Goal: Information Seeking & Learning: Learn about a topic

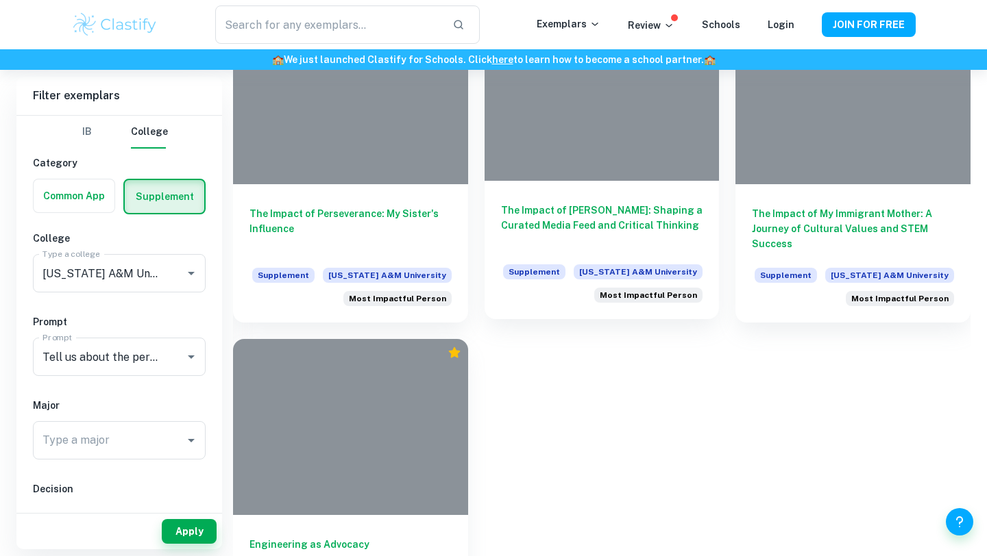
scroll to position [384, 0]
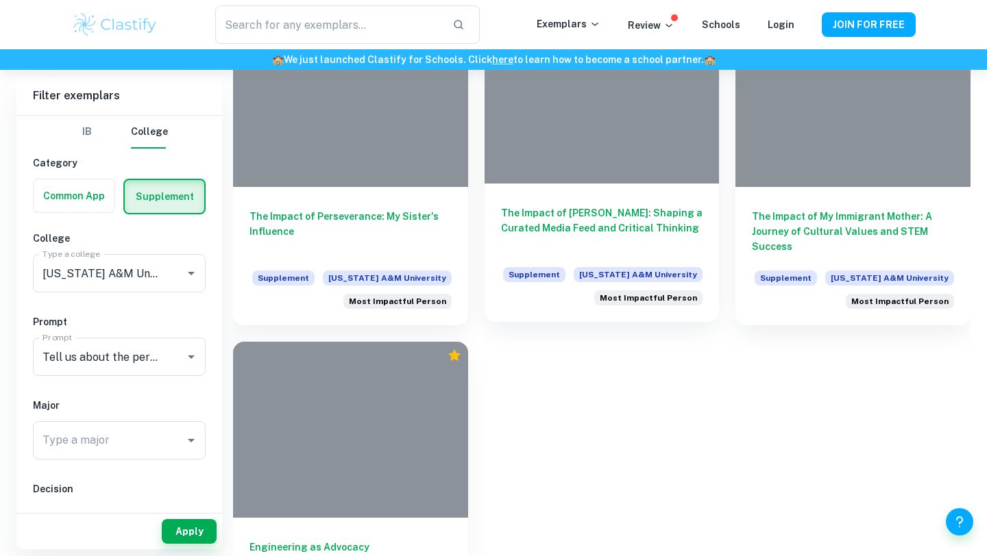
click at [587, 107] on div at bounding box center [601, 96] width 235 height 176
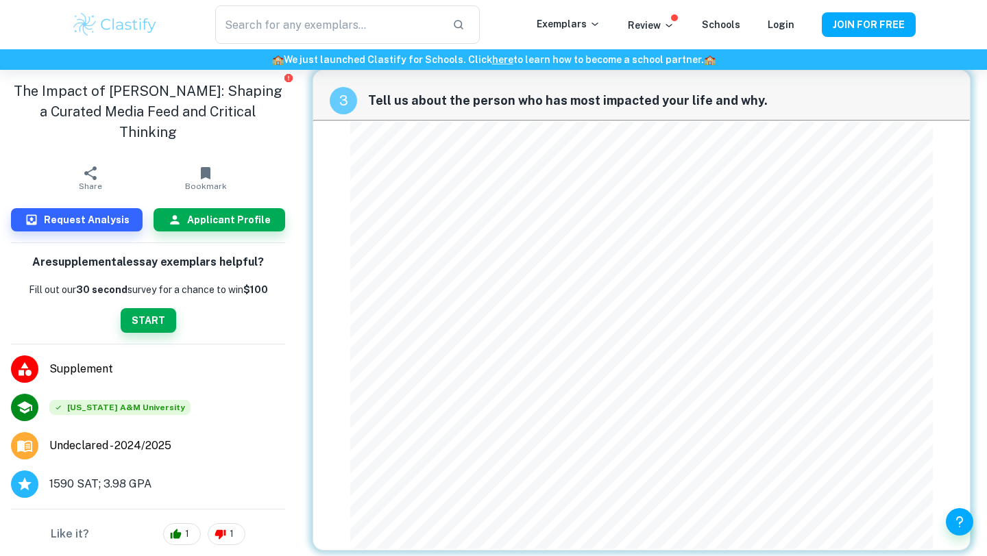
scroll to position [2145, 0]
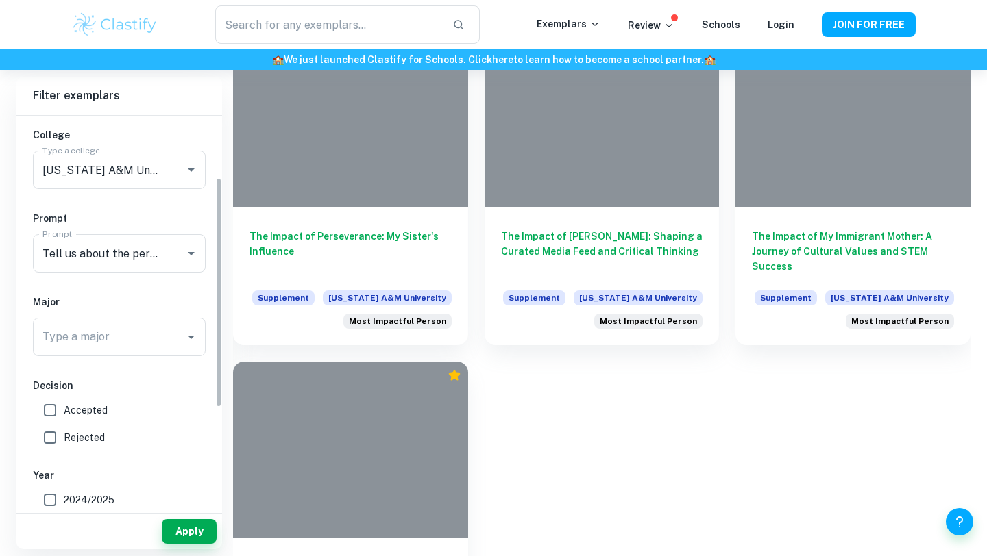
scroll to position [106, 0]
click at [94, 408] on span "Accepted" at bounding box center [86, 408] width 44 height 15
click at [64, 408] on input "Accepted" at bounding box center [49, 408] width 27 height 27
checkbox input "true"
click at [177, 530] on button "Apply" at bounding box center [189, 531] width 55 height 25
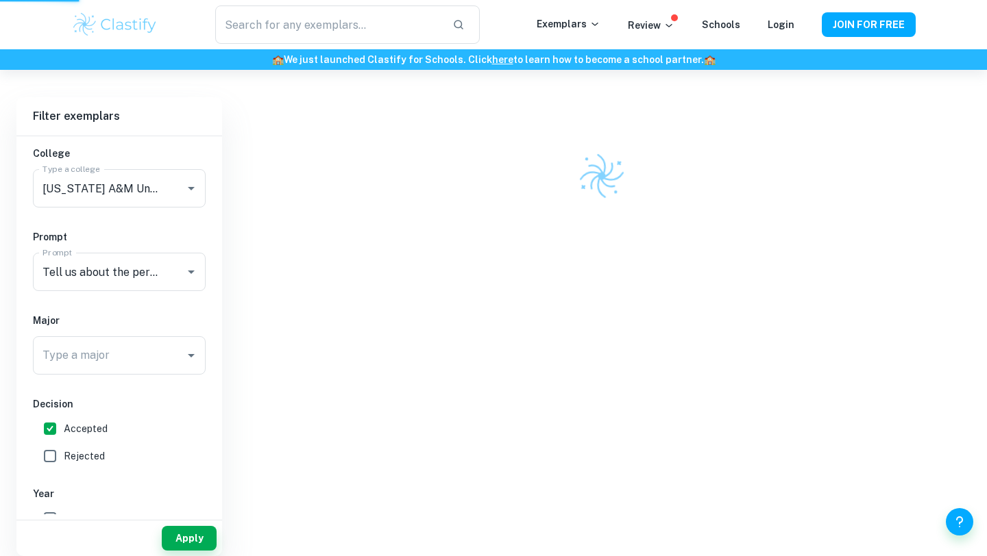
scroll to position [256, 0]
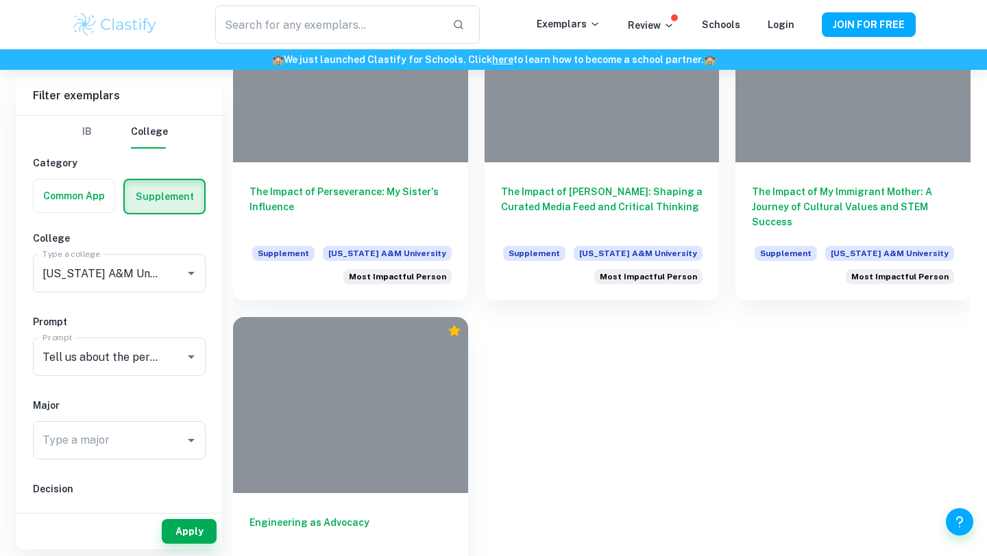
scroll to position [440, 0]
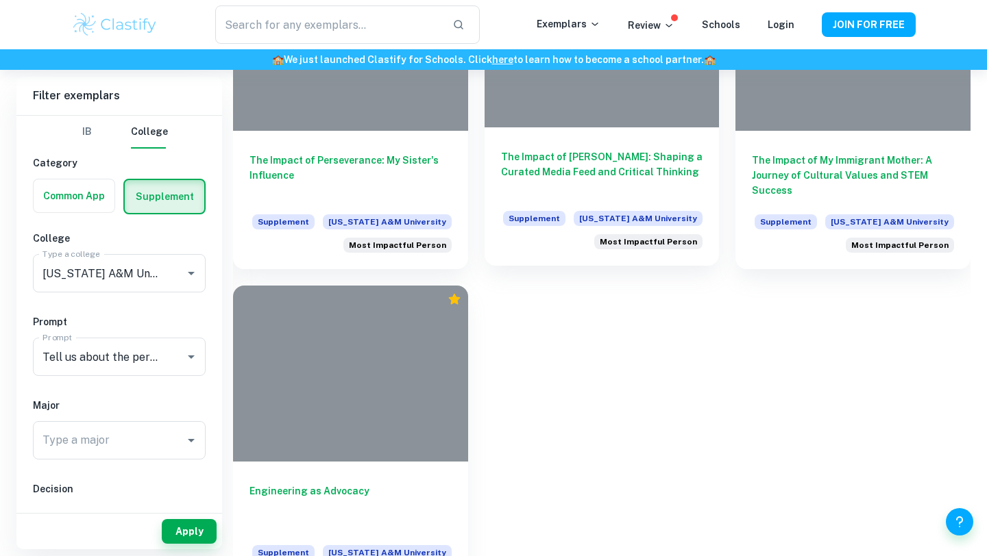
click at [653, 123] on div at bounding box center [601, 39] width 235 height 176
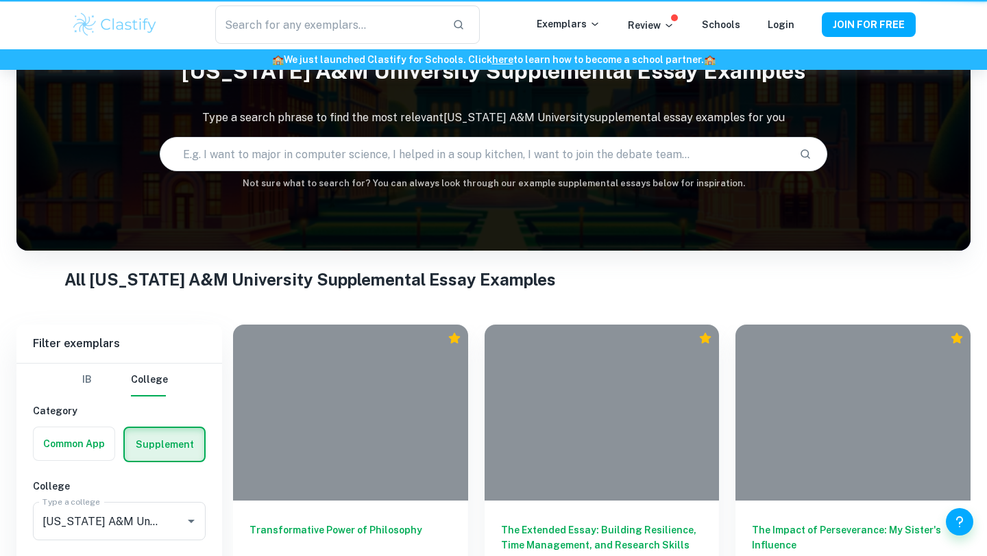
scroll to position [440, 0]
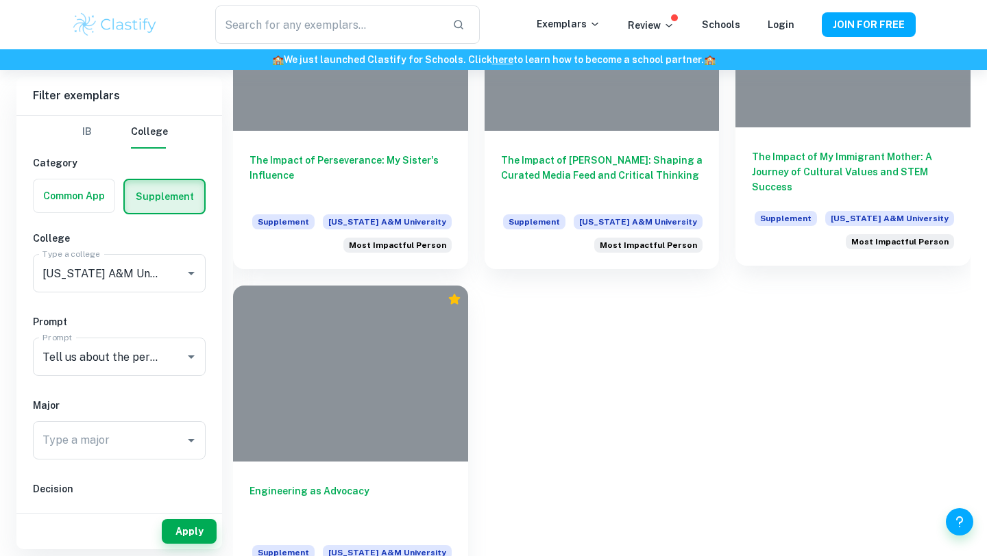
click at [835, 143] on div "The Impact of My Immigrant Mother: A Journey of Cultural Values and STEM Succes…" at bounding box center [852, 196] width 235 height 138
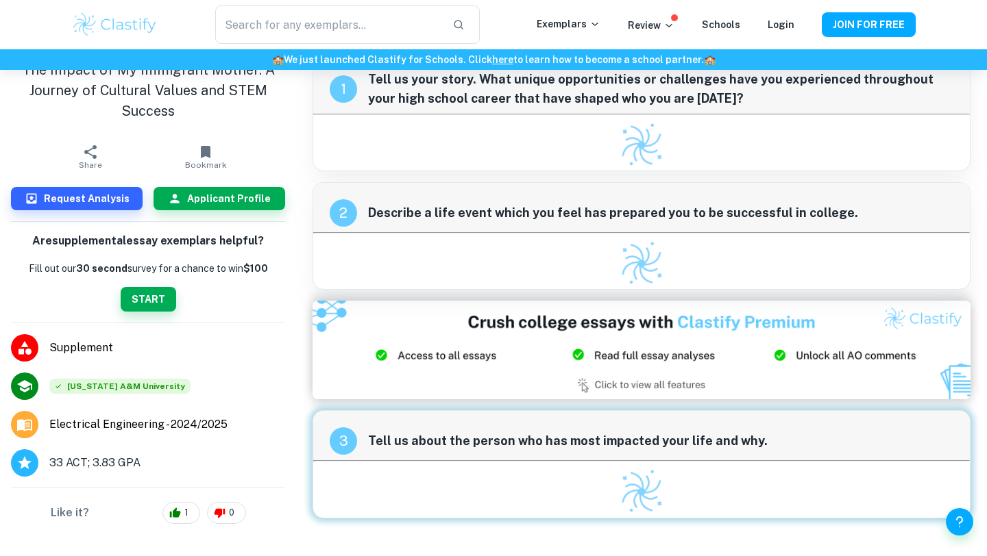
scroll to position [70, 0]
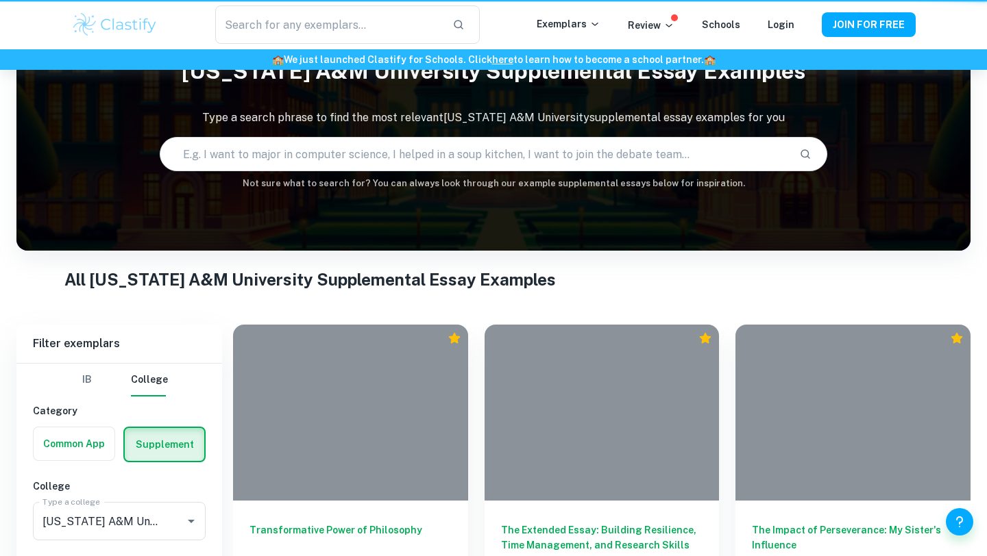
scroll to position [440, 0]
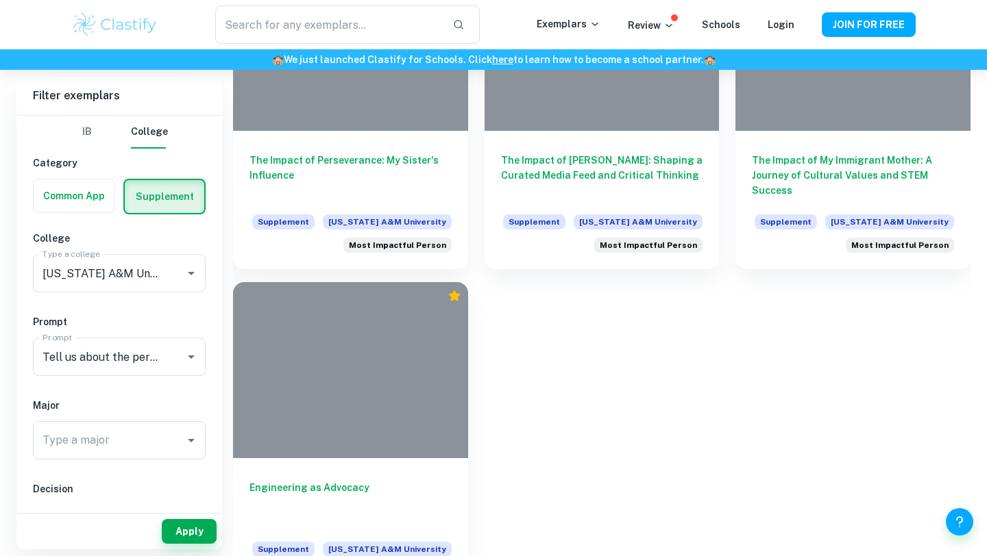
click at [386, 408] on div at bounding box center [350, 370] width 235 height 176
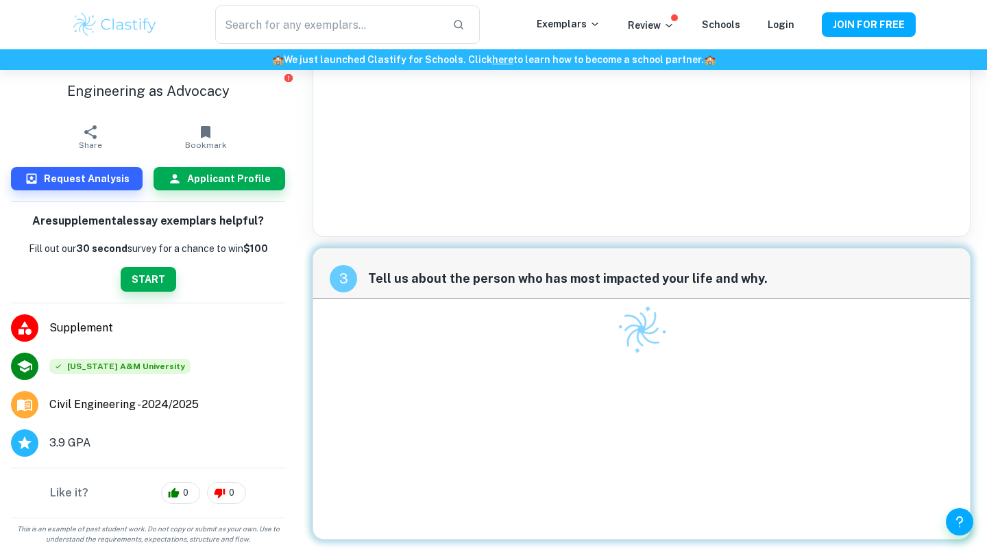
scroll to position [1285, 0]
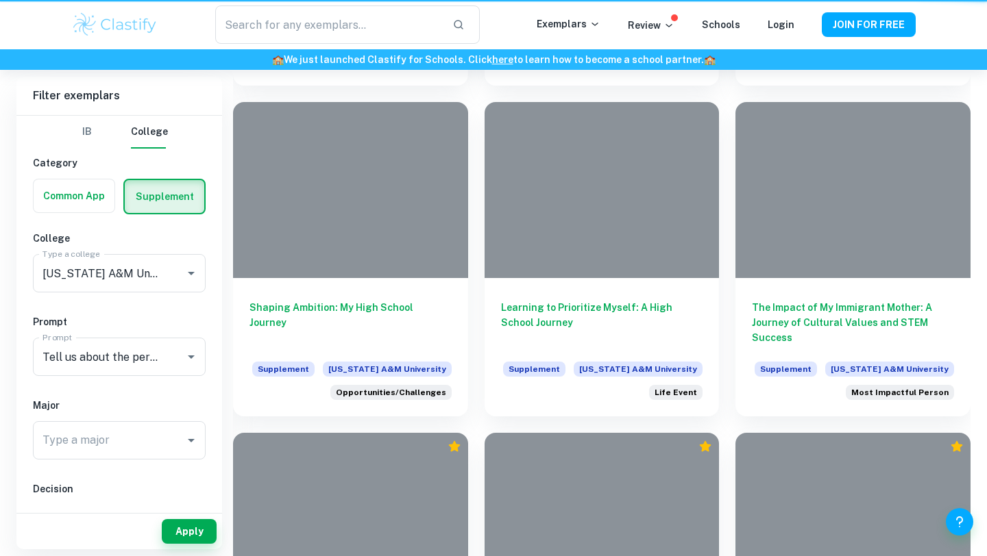
scroll to position [440, 0]
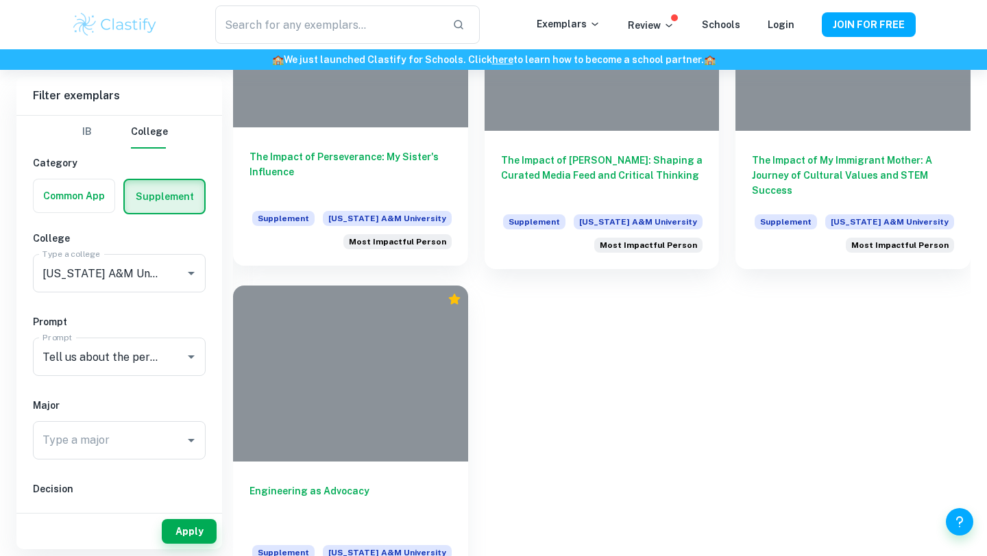
click at [428, 125] on div at bounding box center [350, 39] width 235 height 176
